Goal: Information Seeking & Learning: Find specific page/section

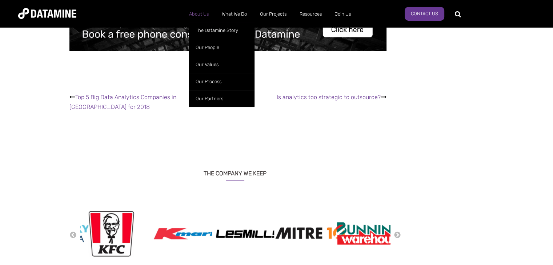
scroll to position [1110, 0]
click at [208, 32] on link "The Datamine Story" at bounding box center [221, 30] width 65 height 17
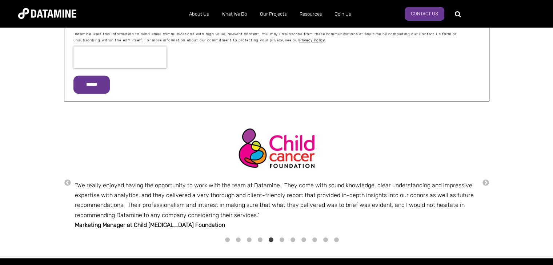
scroll to position [1055, 0]
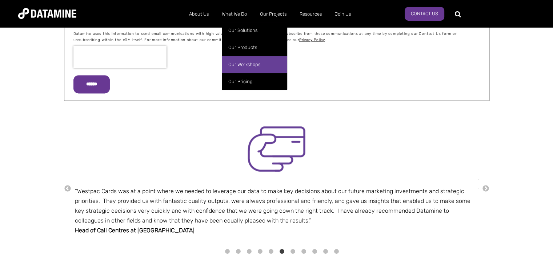
click at [257, 60] on link "Our Workshops" at bounding box center [254, 64] width 65 height 17
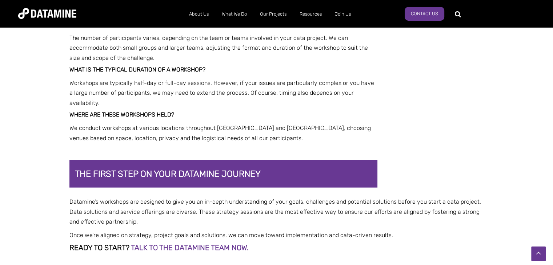
scroll to position [1514, 0]
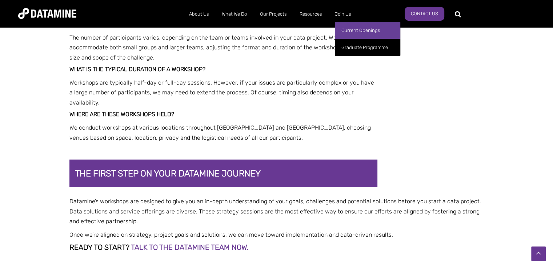
click at [352, 28] on link "Current Openings" at bounding box center [367, 30] width 65 height 17
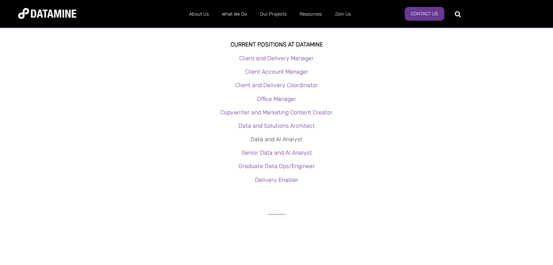
scroll to position [153, 0]
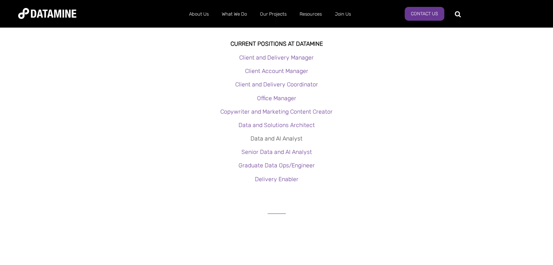
click at [293, 141] on link "Data and AI Analyst" at bounding box center [276, 138] width 52 height 7
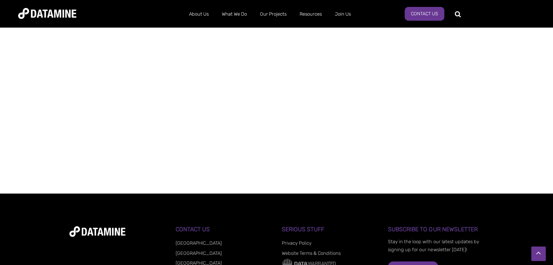
scroll to position [602, 0]
